Goal: Use online tool/utility: Utilize a website feature to perform a specific function

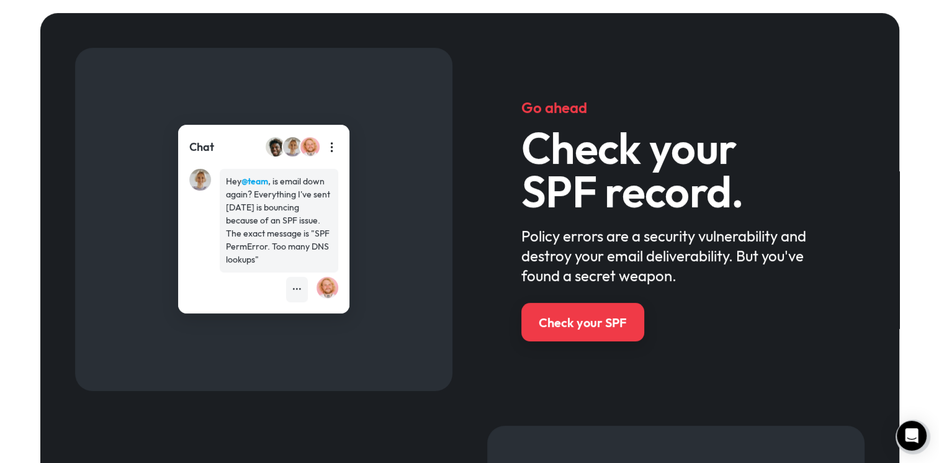
scroll to position [559, 0]
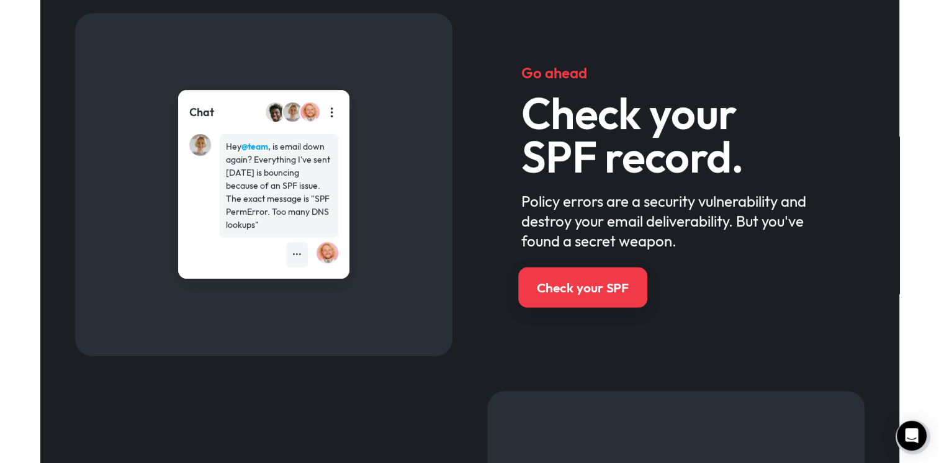
click at [573, 290] on div "Check your SPF" at bounding box center [582, 288] width 92 height 18
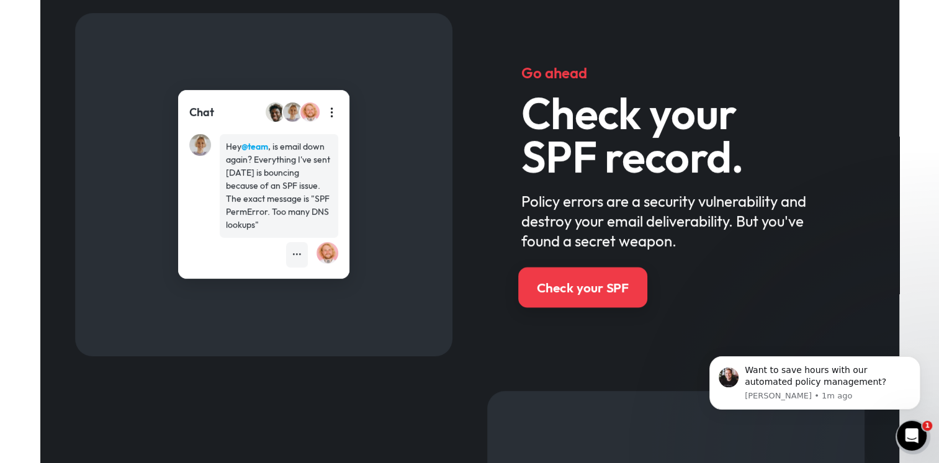
scroll to position [0, 0]
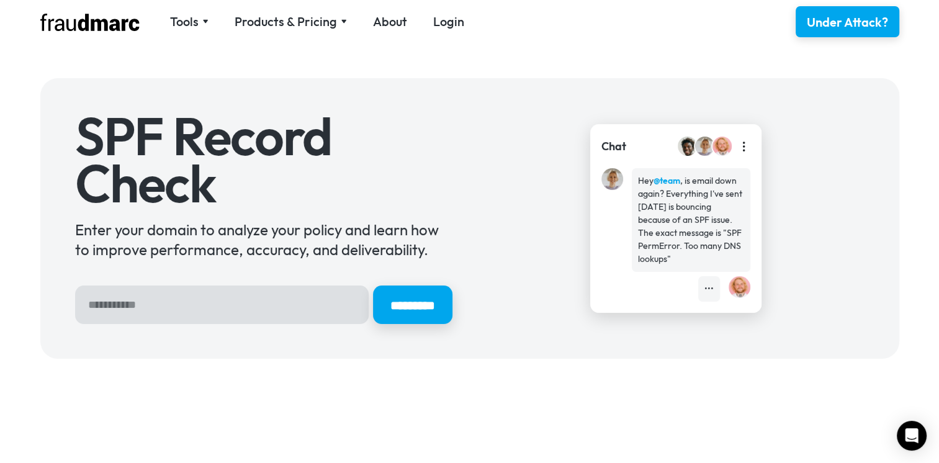
click at [164, 304] on input "Hero Sign Up Form" at bounding box center [222, 304] width 294 height 38
type input "**********"
click at [398, 302] on input "*********" at bounding box center [412, 305] width 83 height 40
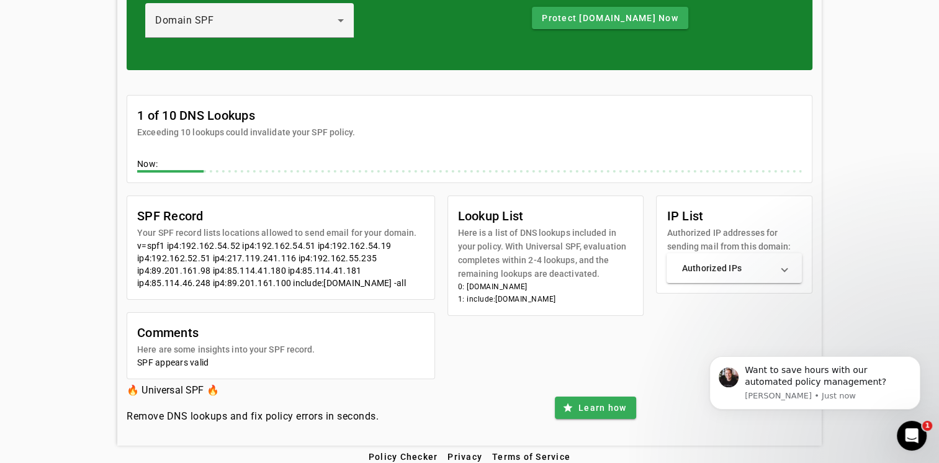
scroll to position [146, 0]
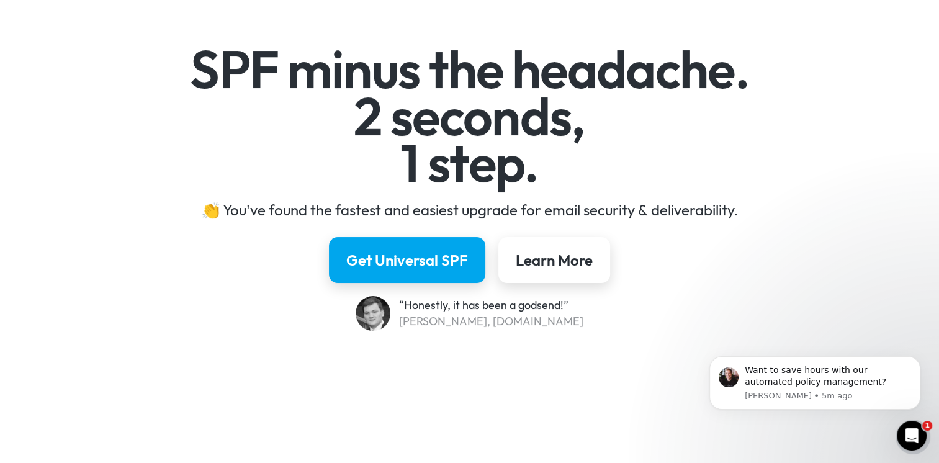
scroll to position [124, 0]
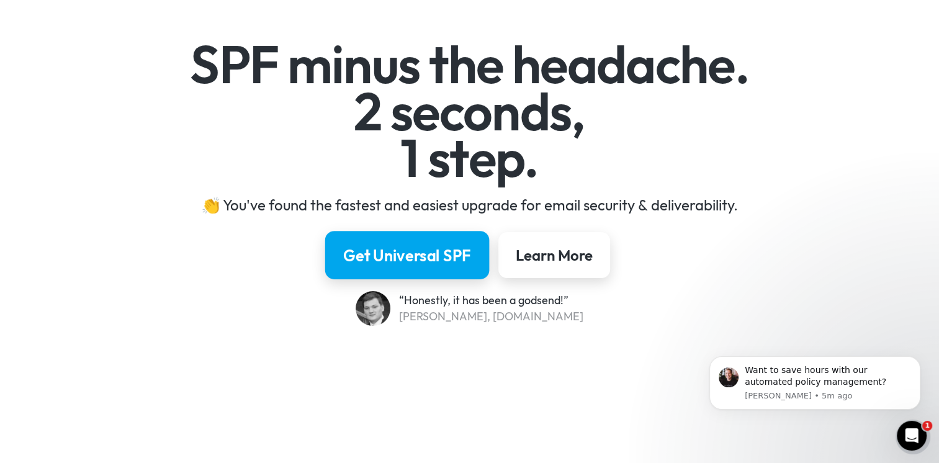
click at [392, 248] on div "Get Universal SPF" at bounding box center [407, 255] width 128 height 21
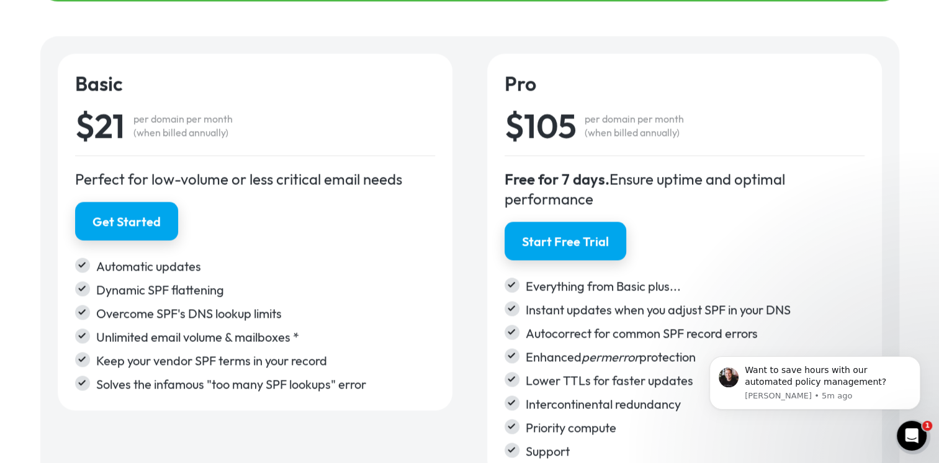
scroll to position [2041, 0]
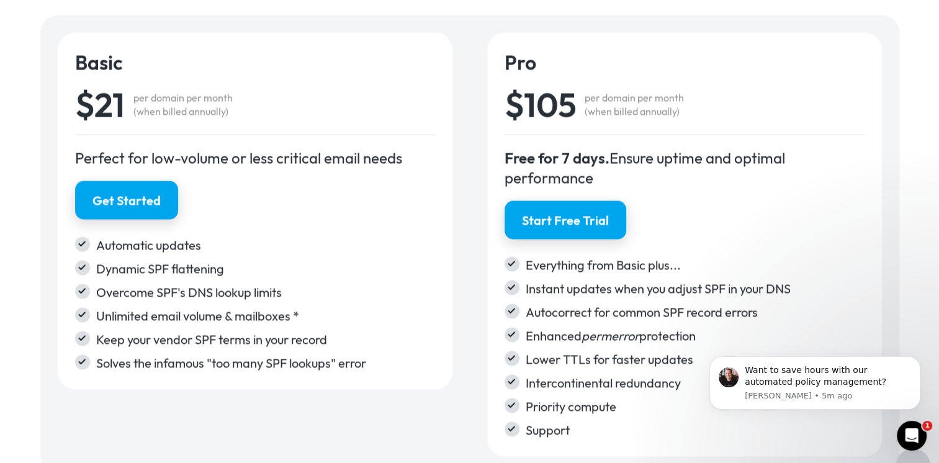
scroll to position [124, 0]
